Goal: Transaction & Acquisition: Obtain resource

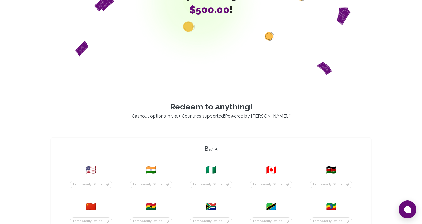
click at [235, 108] on p "Redeem to anything!" at bounding box center [211, 107] width 335 height 10
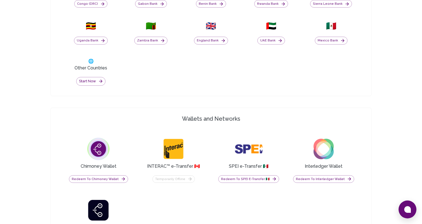
scroll to position [331, 0]
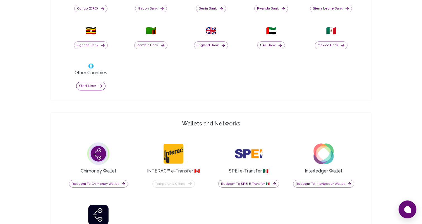
click at [86, 85] on button "Start now" at bounding box center [90, 86] width 29 height 9
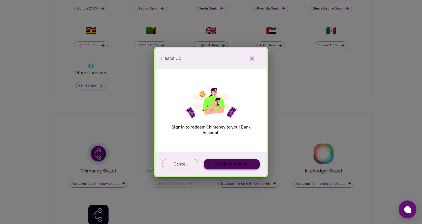
click at [235, 162] on link "Sign in to redeem" at bounding box center [232, 164] width 56 height 10
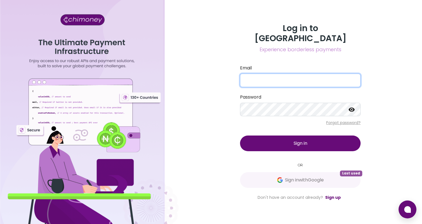
click at [279, 73] on input "Email" at bounding box center [300, 79] width 121 height 13
type input "joaquin@goodwall.org"
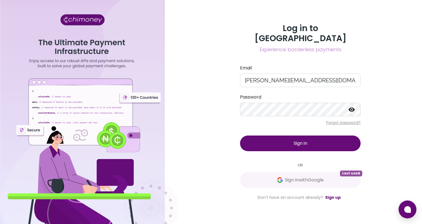
click at [296, 140] on span "Sign in" at bounding box center [301, 143] width 14 height 6
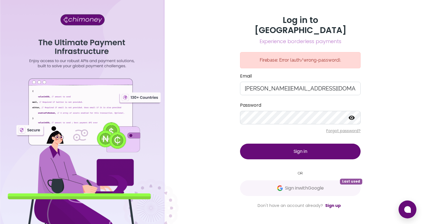
click at [367, 128] on div "Log in to Chimoney Experience borderless payments Firebase: Error (auth/wrong-p…" at bounding box center [301, 111] width 134 height 193
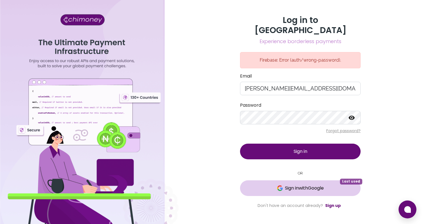
click at [310, 187] on button "Sign in with Google Last used" at bounding box center [300, 188] width 121 height 16
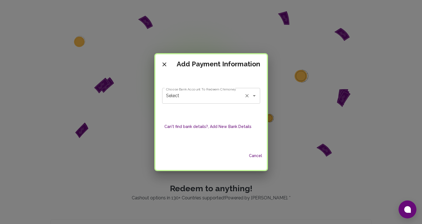
click at [205, 96] on input "Select" at bounding box center [203, 95] width 77 height 11
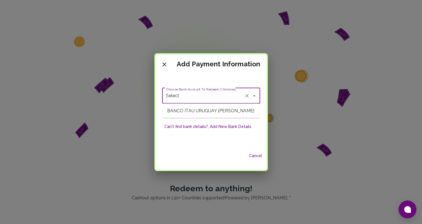
click at [210, 115] on span "BANCO ITAU URUGUAY SA - Joaquin Parafita" at bounding box center [211, 111] width 97 height 10
type input "BANCO ITAU URUGUAY SA - Joaquin Parafita"
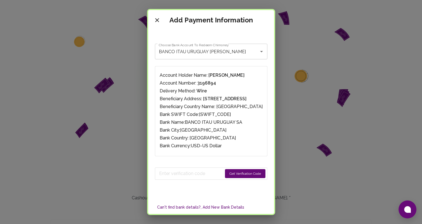
click at [246, 152] on div "Account Holder Name: Joaquin Parafita Account Number: 3196894 Delivery Method: …" at bounding box center [211, 110] width 112 height 89
click at [246, 175] on button "Get Verification Code" at bounding box center [245, 173] width 41 height 9
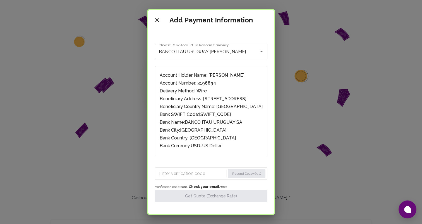
click at [179, 172] on input "Enter verification code" at bounding box center [192, 173] width 66 height 9
click at [201, 175] on input "Enter verification code" at bounding box center [192, 173] width 67 height 9
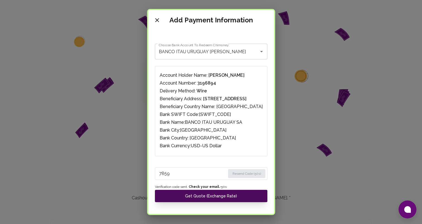
type input "7859"
click at [239, 197] on button "Get Quote (Exchange Rate)" at bounding box center [211, 195] width 113 height 12
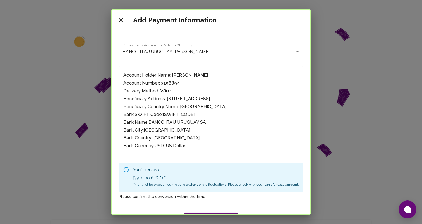
scroll to position [76, 0]
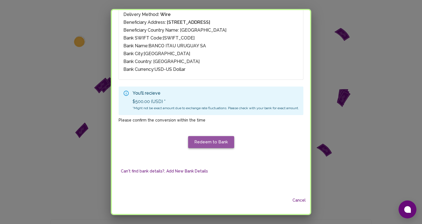
click at [215, 143] on button "Redeem to Bank" at bounding box center [211, 142] width 46 height 12
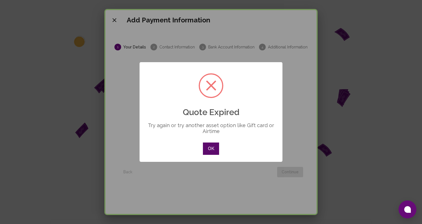
click at [213, 150] on button "OK" at bounding box center [211, 148] width 16 height 12
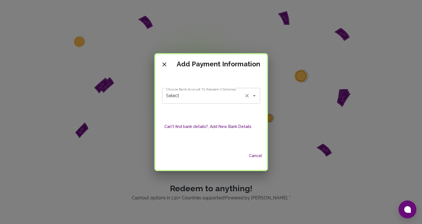
click at [234, 94] on input "Select" at bounding box center [203, 95] width 77 height 11
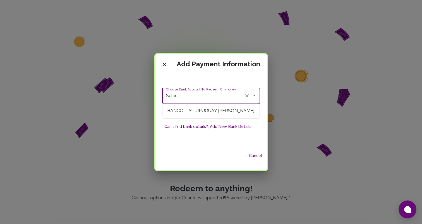
click at [232, 116] on span "BANCO ITAU URUGUAY SA - Joaquin Parafita" at bounding box center [211, 111] width 97 height 10
type input "BANCO ITAU URUGUAY SA - Joaquin Parafita"
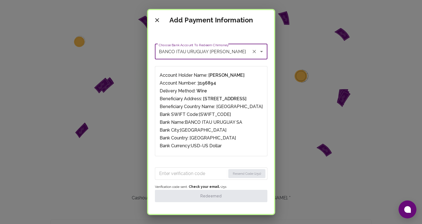
click at [197, 167] on div "Resend Code (25s) Verification code sent. Check your email. • 25 s Redeemed" at bounding box center [211, 182] width 113 height 39
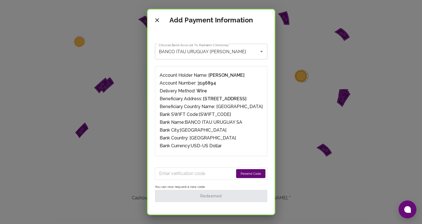
click at [197, 173] on input "Enter verification code" at bounding box center [196, 173] width 75 height 9
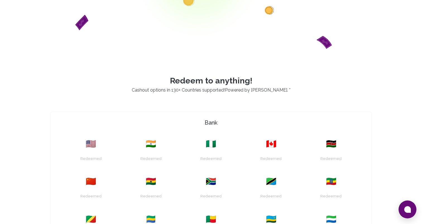
click at [224, 134] on div "🇺🇸 Redeemed 🇮🇳 Redeemed 🇳🇬 Redeemed 🇨🇦 Redeemed 🇰🇪 Redeemed 🇨🇳 Redeemed 🇬🇭 Rede…" at bounding box center [211, 227] width 303 height 193
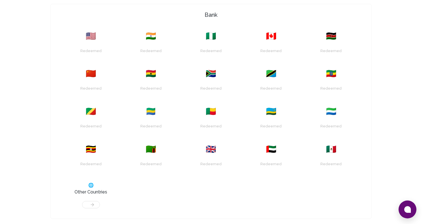
scroll to position [216, 0]
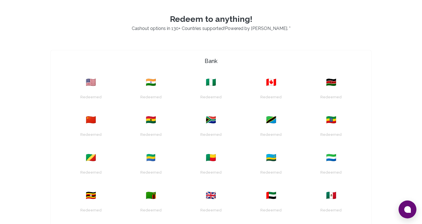
scroll to position [225, 0]
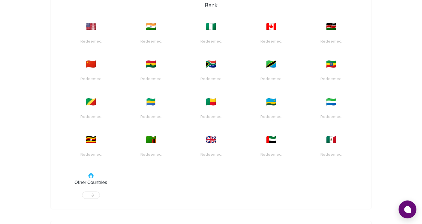
click at [93, 194] on div at bounding box center [90, 192] width 53 height 13
click at [93, 181] on h3 "Other Countries" at bounding box center [91, 182] width 33 height 7
click at [93, 175] on span "🌐" at bounding box center [91, 175] width 6 height 7
drag, startPoint x: 92, startPoint y: 176, endPoint x: 97, endPoint y: 176, distance: 5.3
click at [92, 176] on span "🌐" at bounding box center [91, 175] width 6 height 7
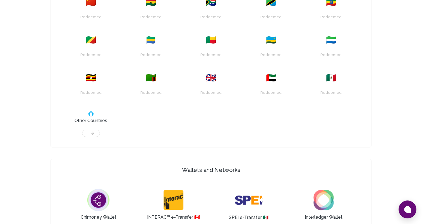
scroll to position [282, 0]
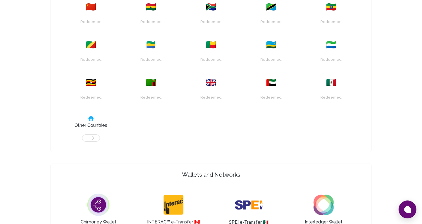
click at [93, 135] on div at bounding box center [90, 135] width 53 height 13
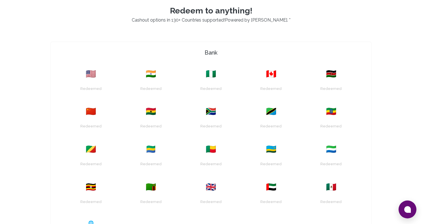
scroll to position [0, 0]
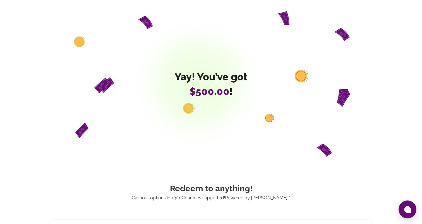
click at [194, 97] on span "$500.00" at bounding box center [210, 91] width 40 height 12
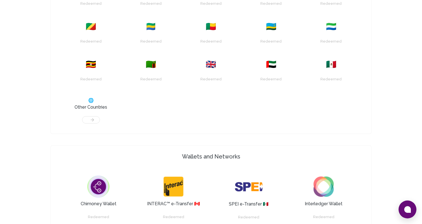
scroll to position [302, 0]
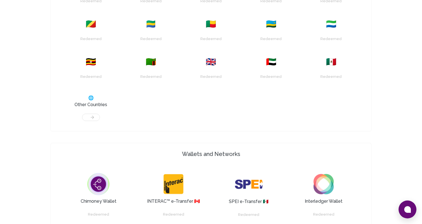
click at [89, 114] on div at bounding box center [90, 114] width 53 height 13
click at [89, 95] on span "🌐" at bounding box center [91, 97] width 6 height 7
